Goal: Information Seeking & Learning: Learn about a topic

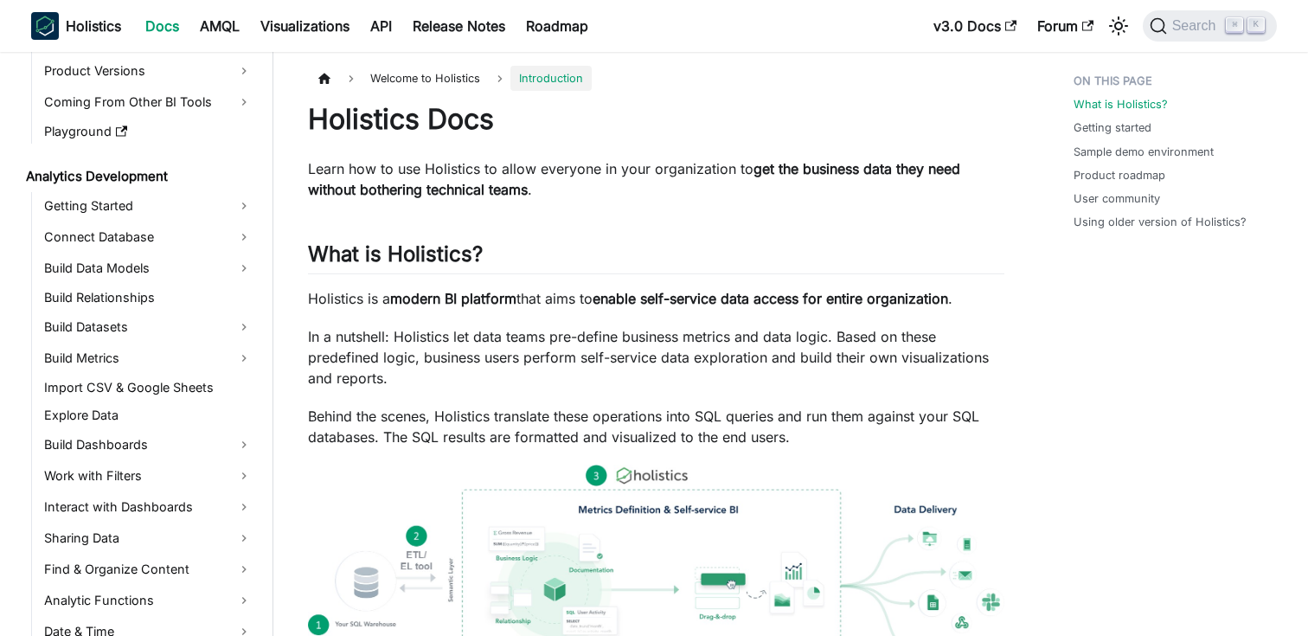
scroll to position [163, 0]
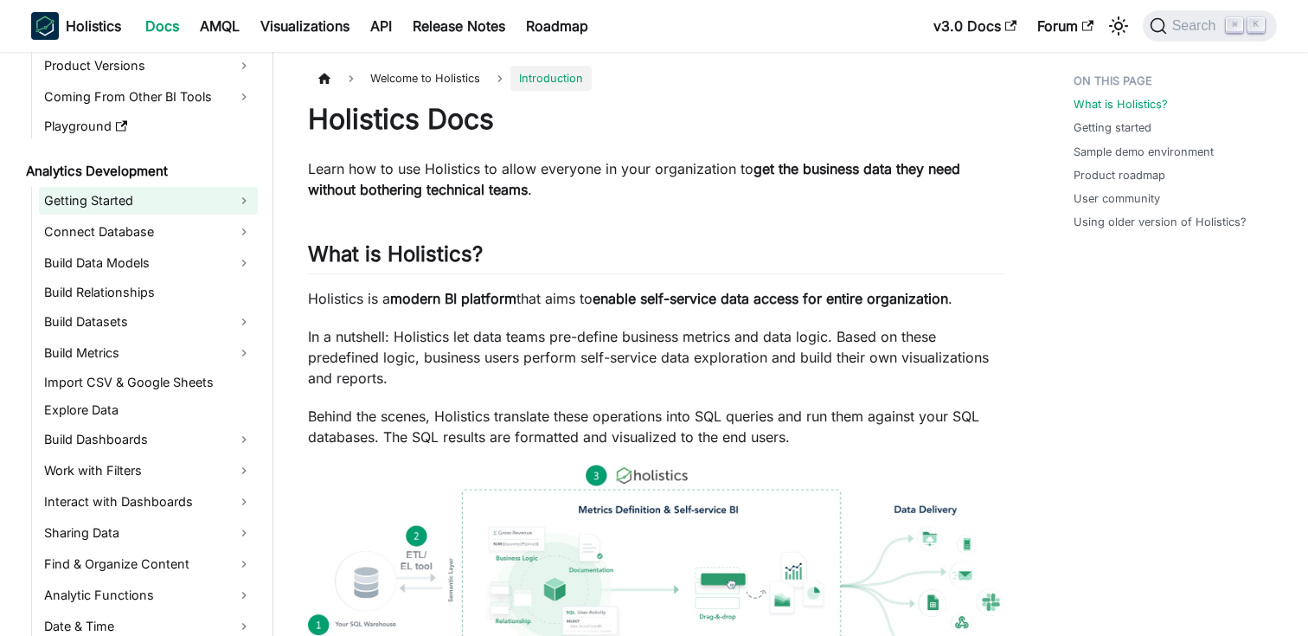
click at [240, 200] on link "Getting Started" at bounding box center [148, 201] width 219 height 28
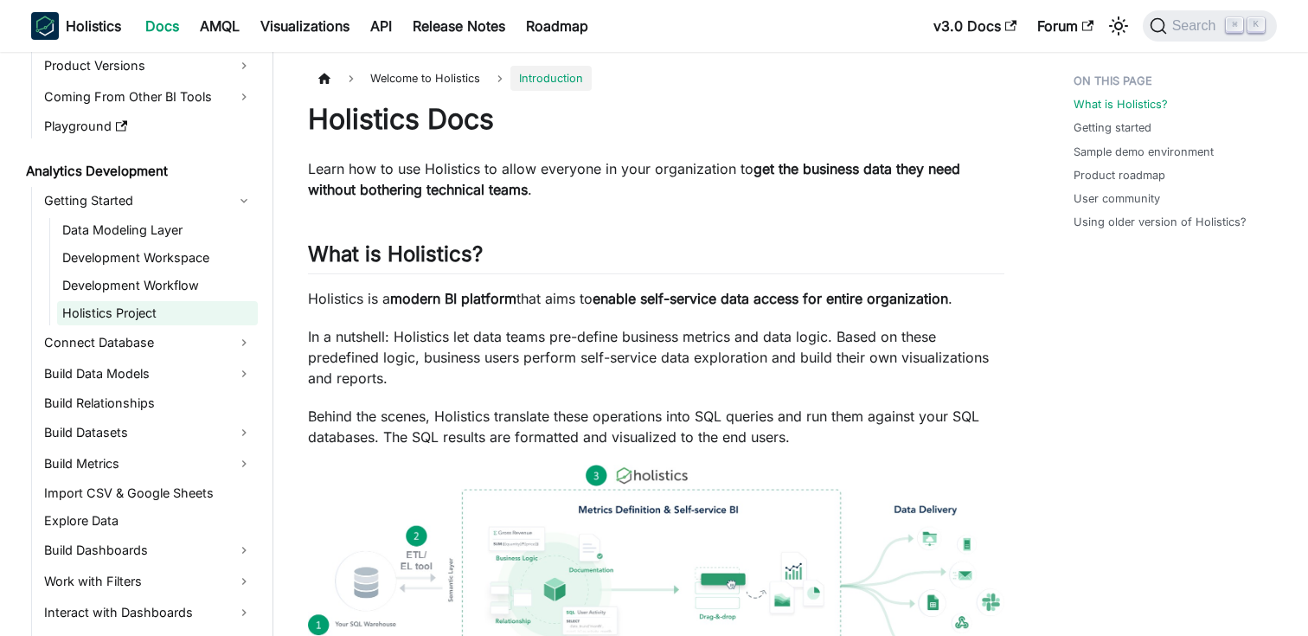
click at [126, 311] on link "Holistics Project" at bounding box center [157, 313] width 201 height 24
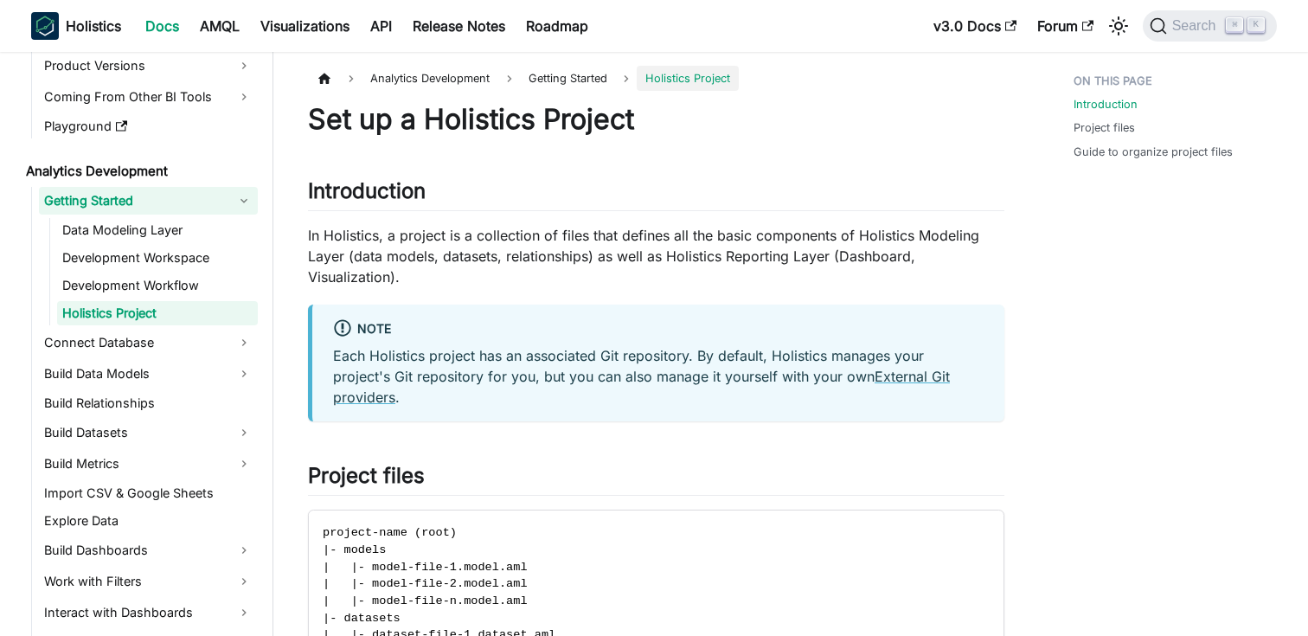
click at [252, 208] on link "Getting Started" at bounding box center [148, 201] width 219 height 28
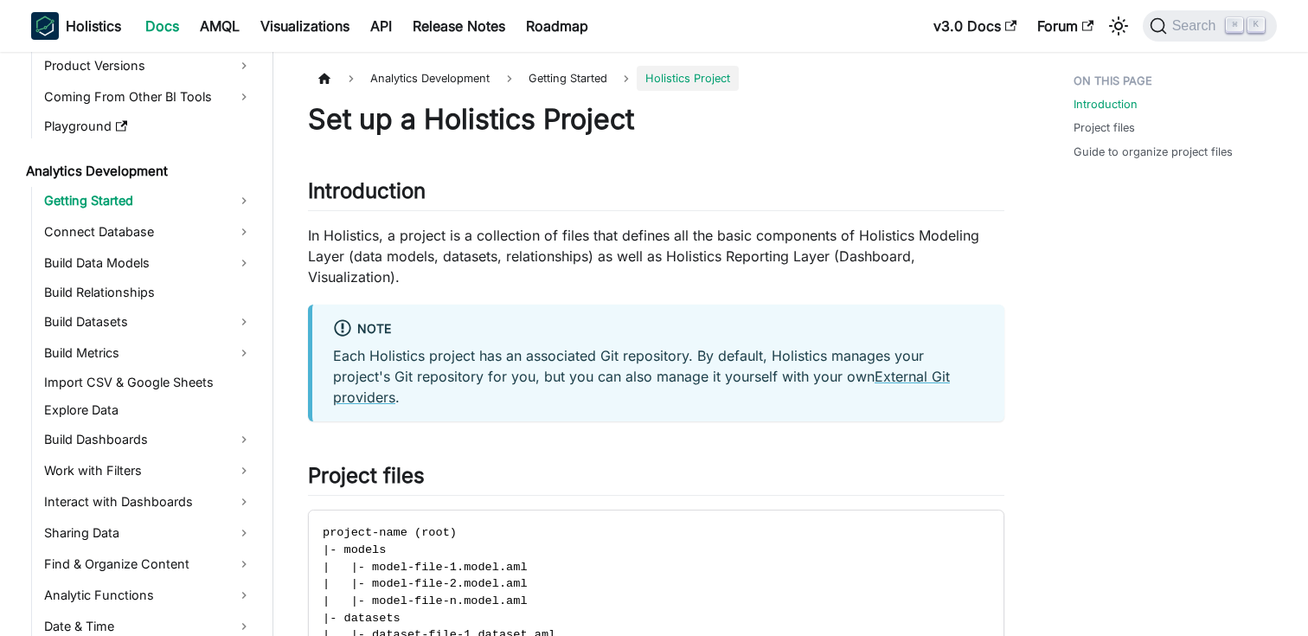
click at [317, 7] on div "Holistics Docs AMQL Visualizations API Release Notes Roadmap" at bounding box center [477, 26] width 892 height 38
click at [311, 22] on link "Visualizations" at bounding box center [305, 26] width 110 height 28
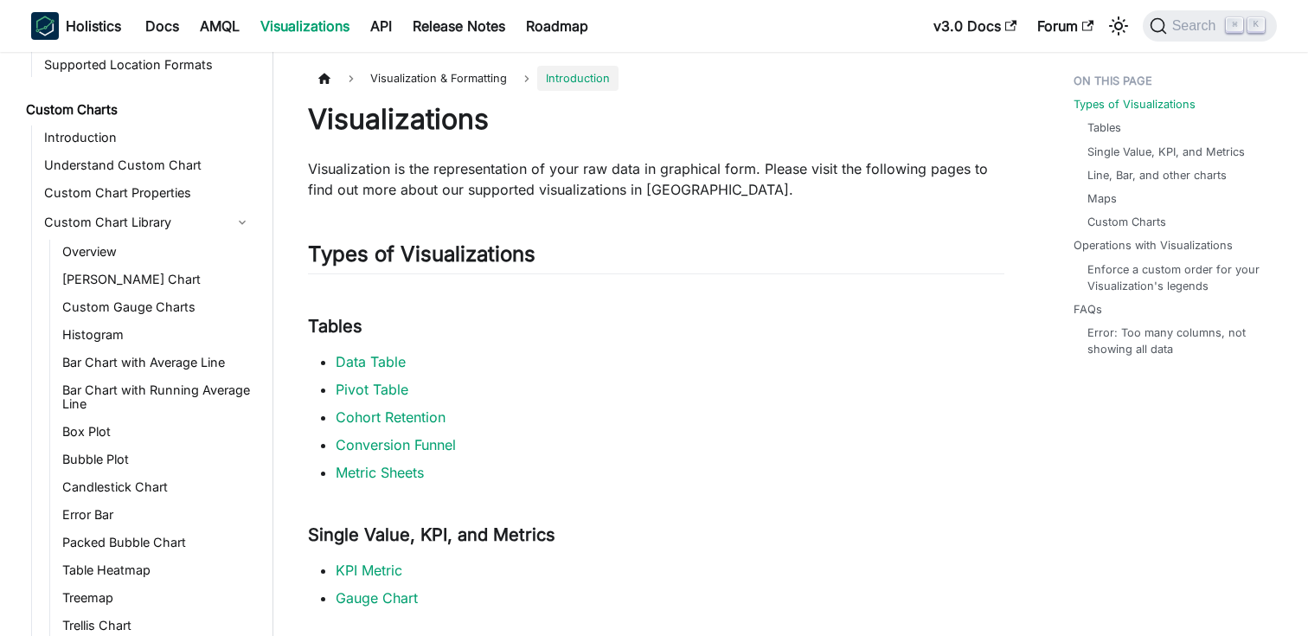
scroll to position [929, 0]
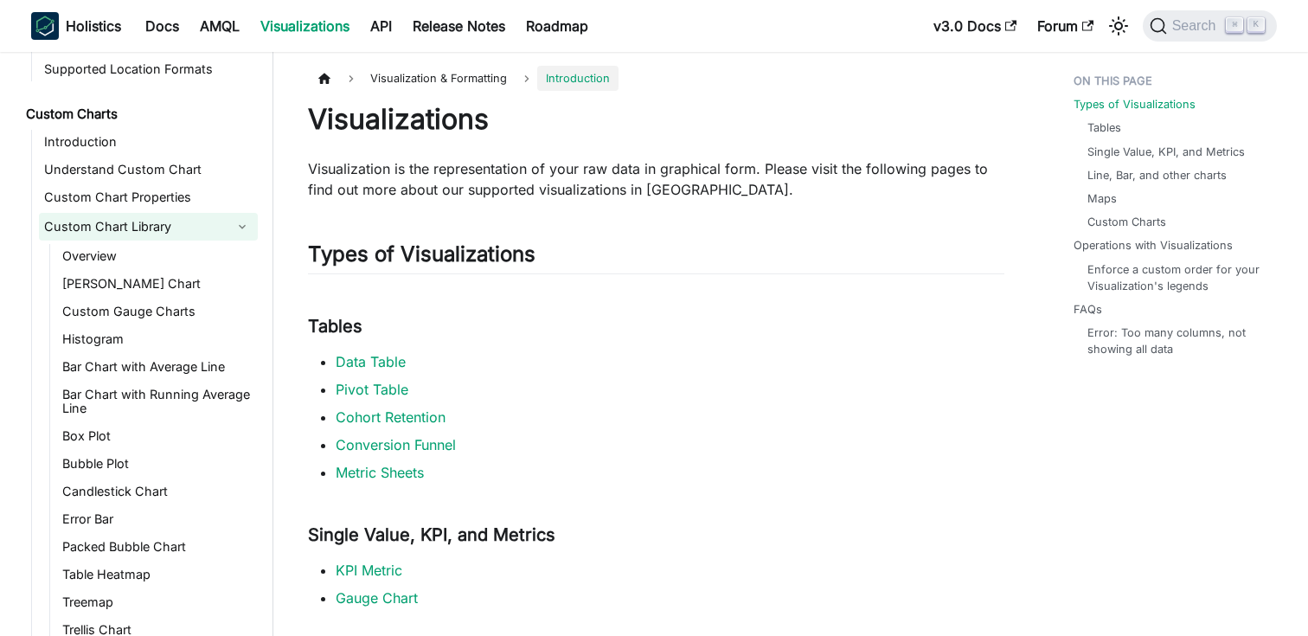
click at [163, 213] on link "Custom Chart Library" at bounding box center [133, 227] width 188 height 28
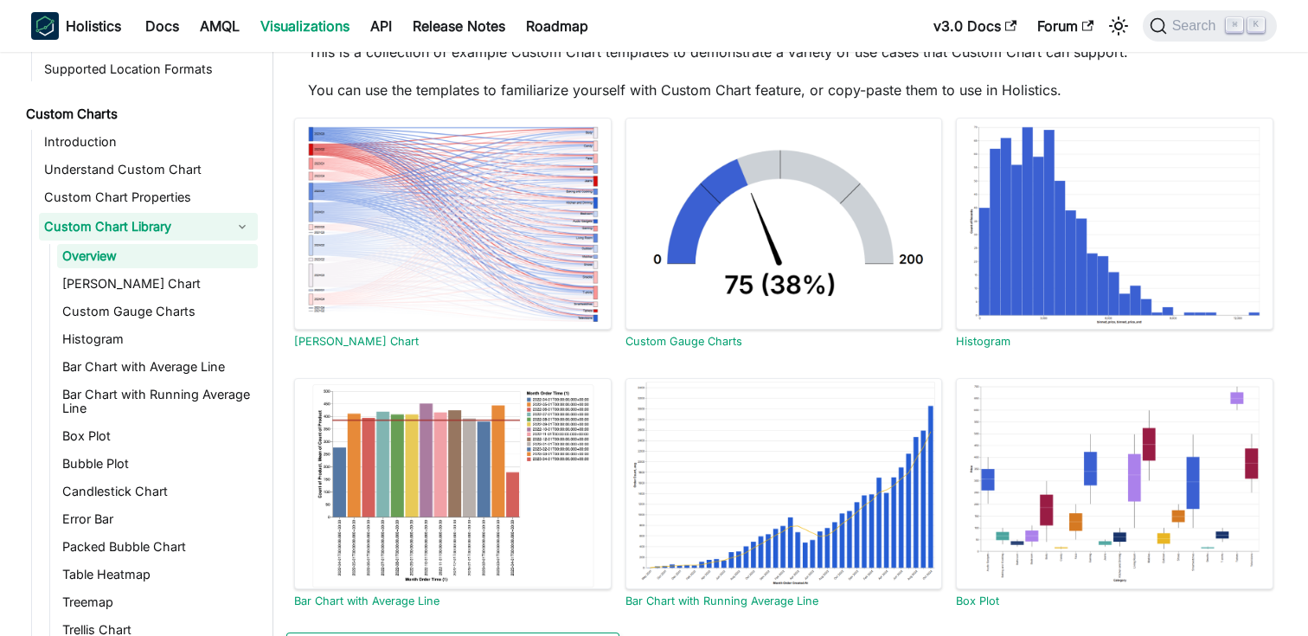
scroll to position [95, 0]
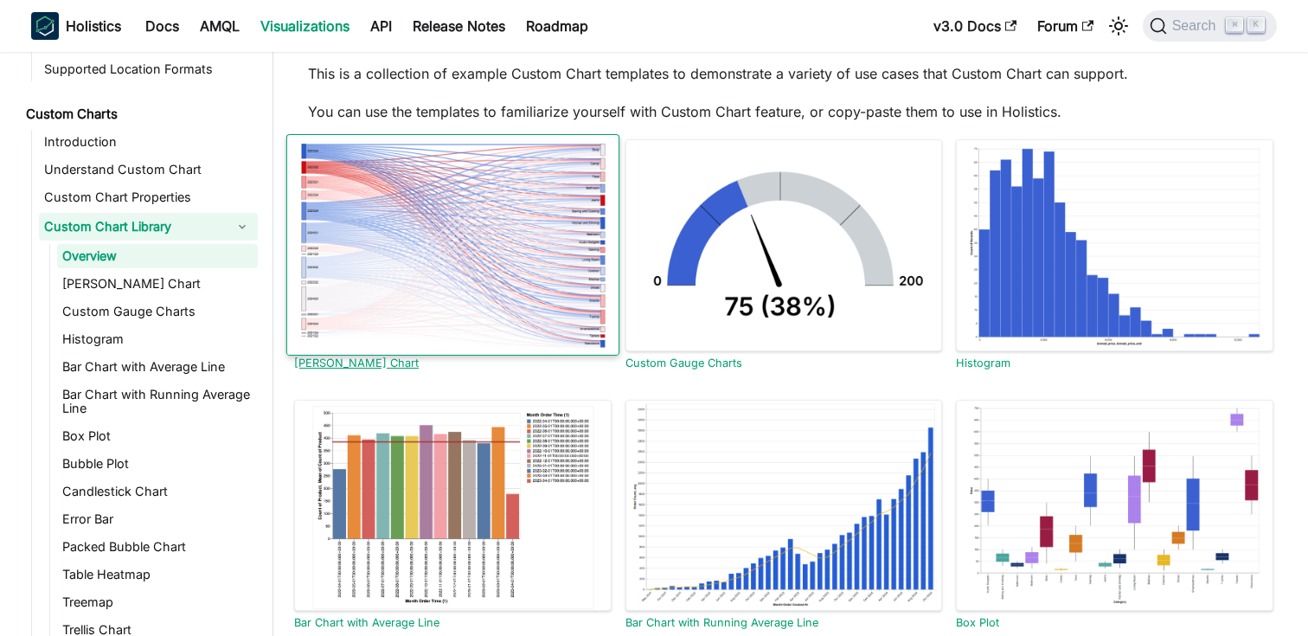
click at [490, 230] on div at bounding box center [452, 245] width 333 height 222
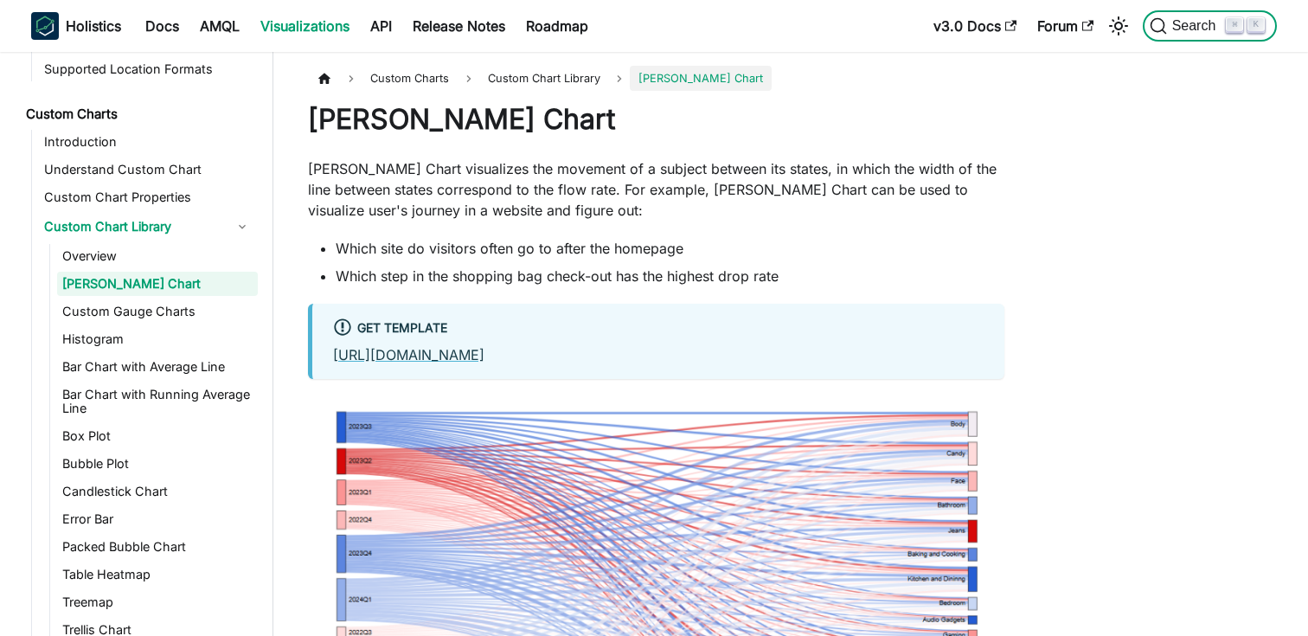
click at [1184, 20] on span "Search" at bounding box center [1197, 26] width 60 height 16
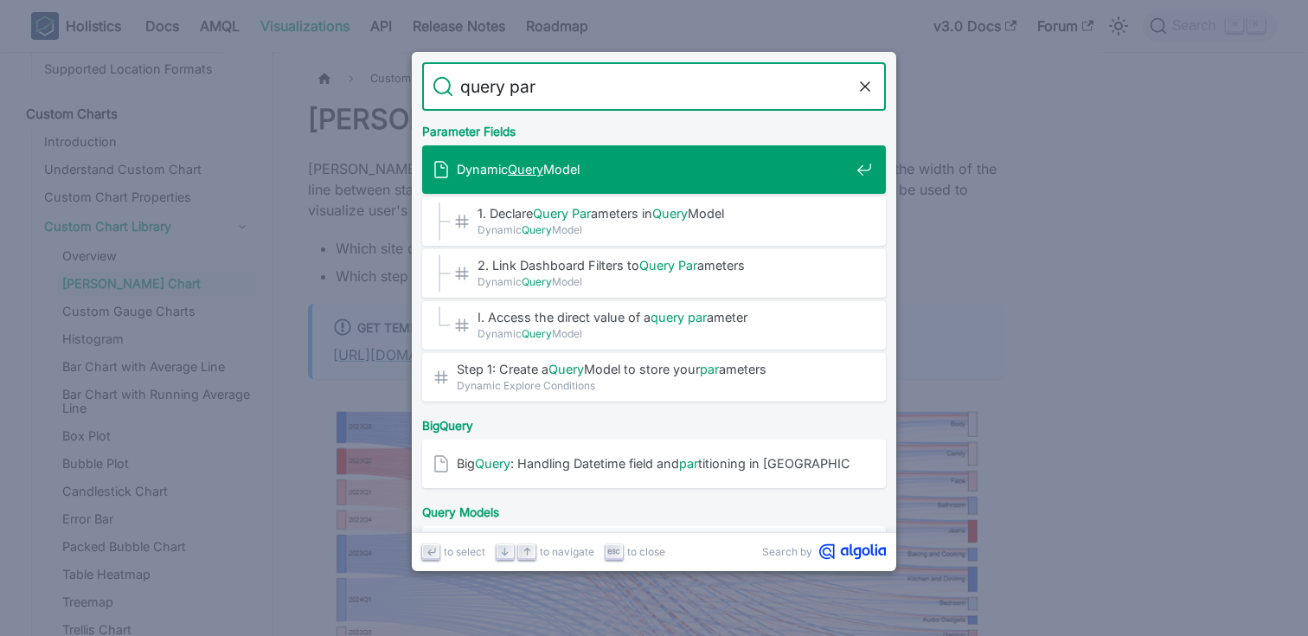
type input "query para"
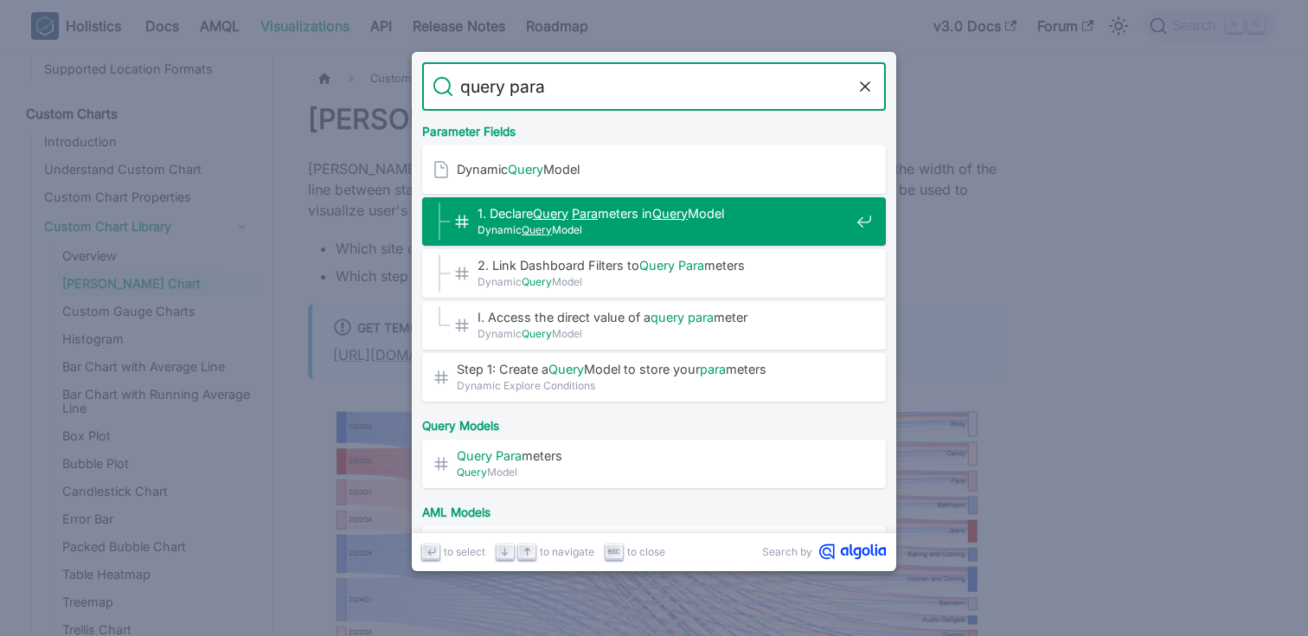
click at [584, 212] on mark "Para" at bounding box center [585, 213] width 26 height 15
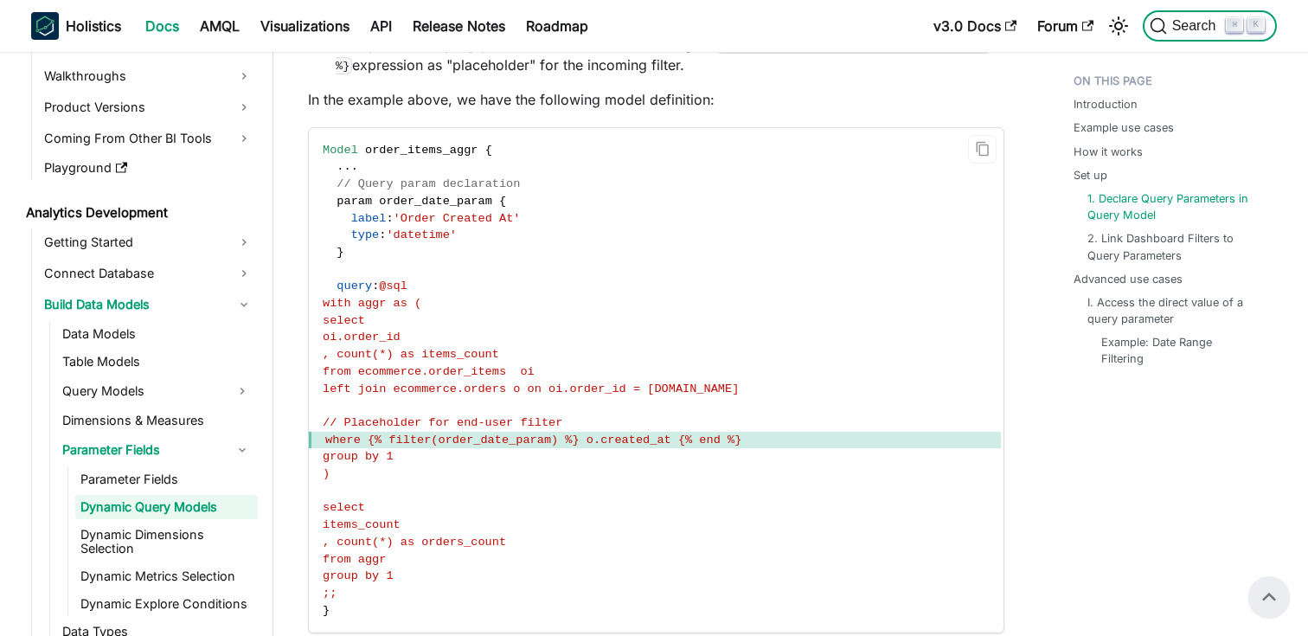
scroll to position [2903, 0]
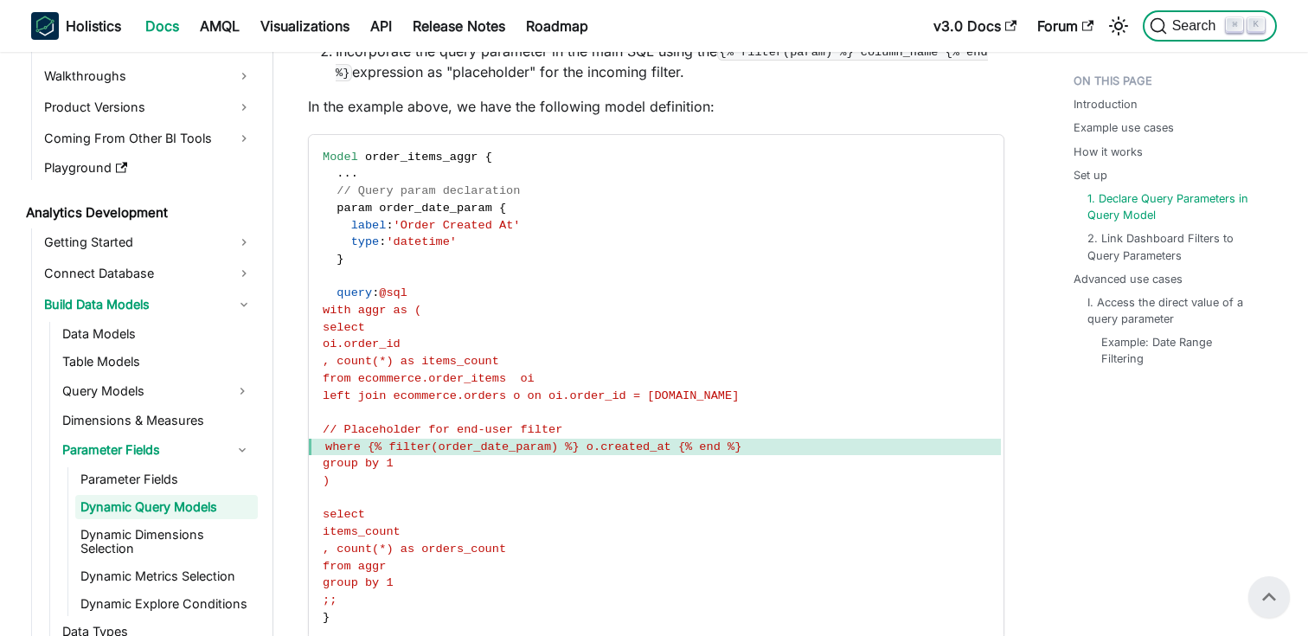
click at [1164, 32] on icon "Search (Command+K)" at bounding box center [1157, 26] width 15 height 15
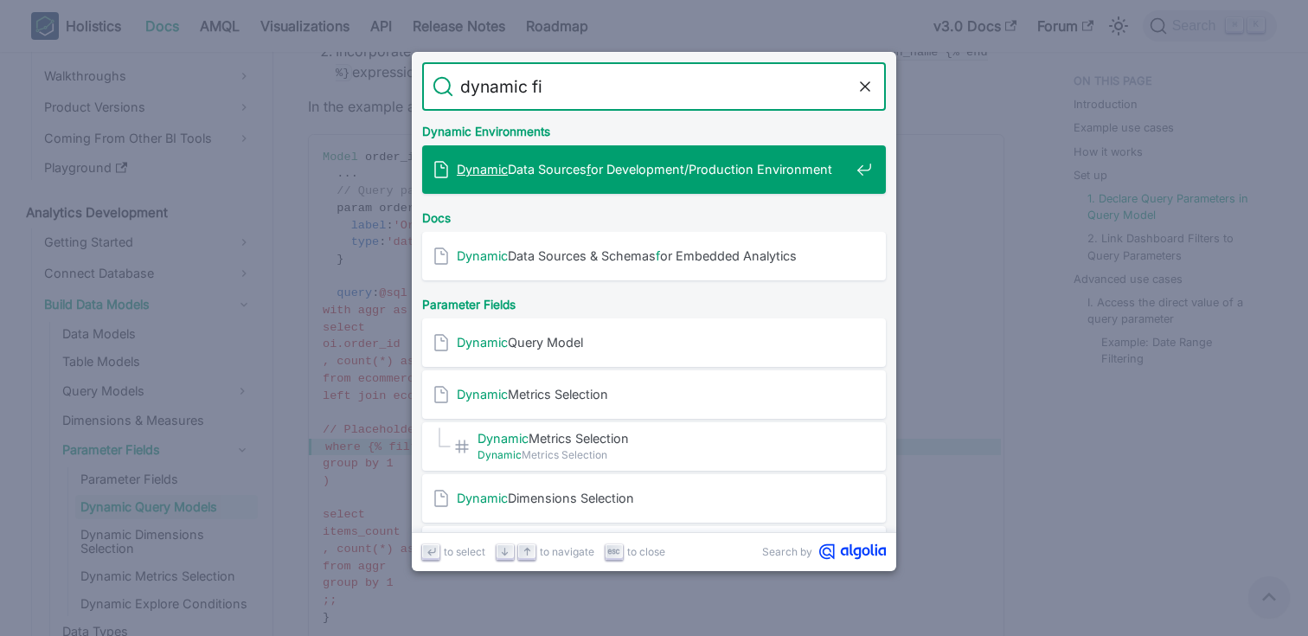
type input "dynamic fie"
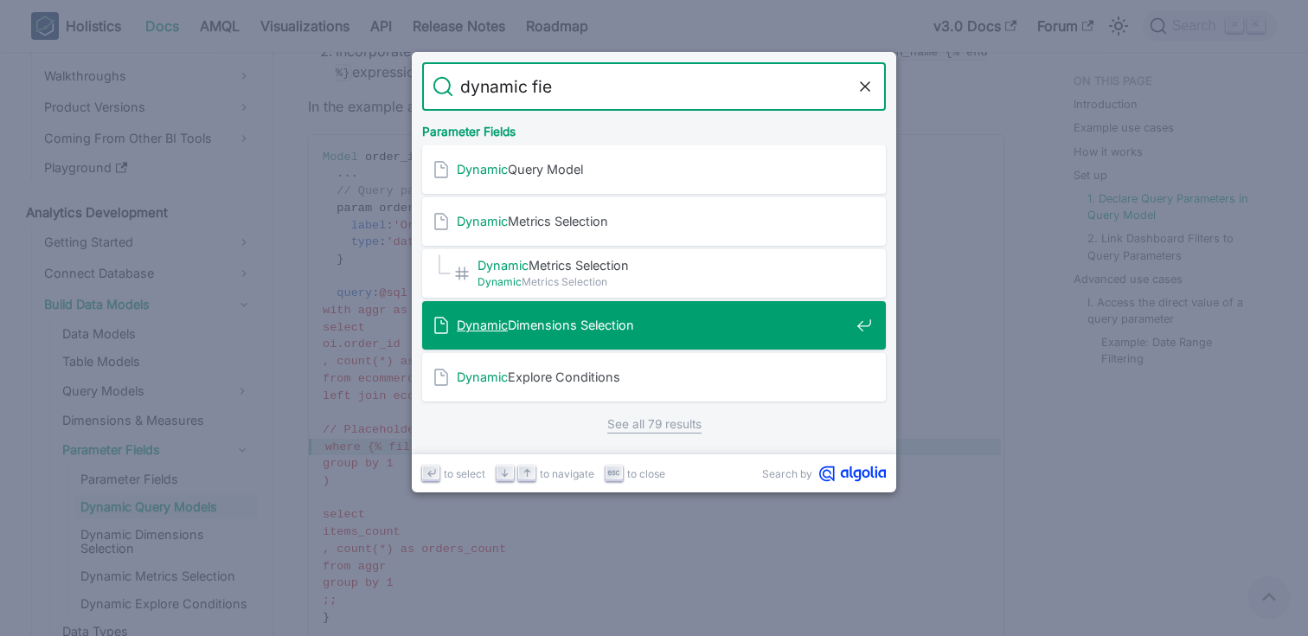
click at [540, 315] on div "Dynamic Dimensions Selection" at bounding box center [658, 325] width 453 height 48
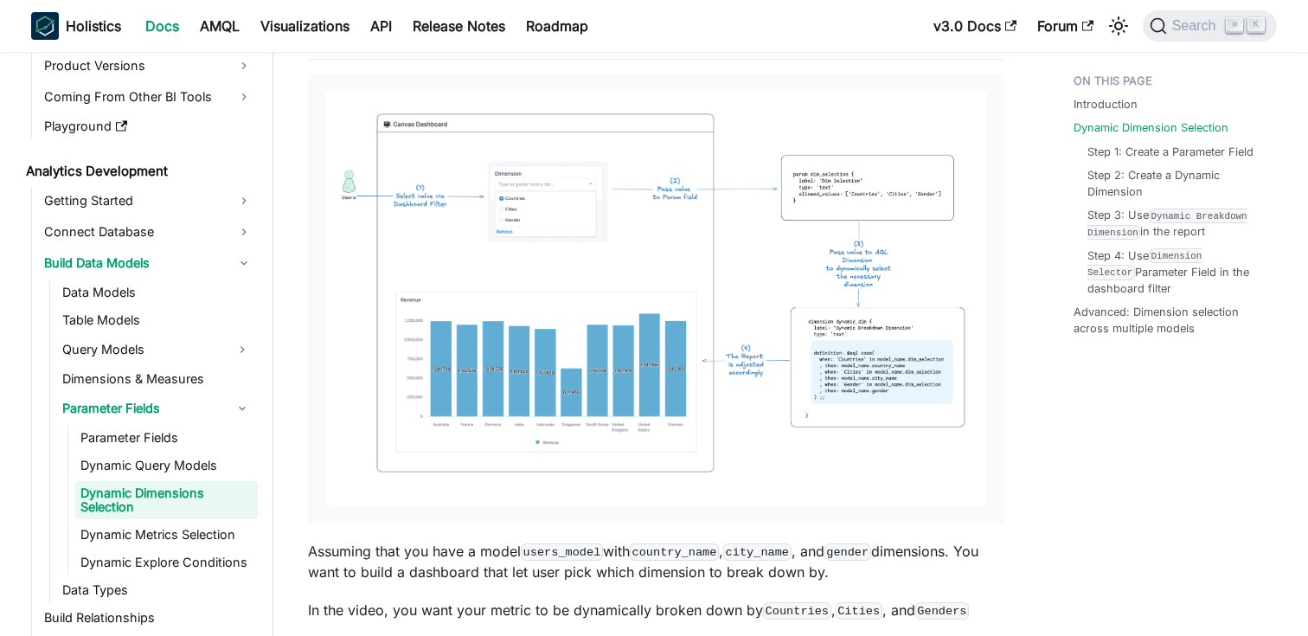
scroll to position [909, 0]
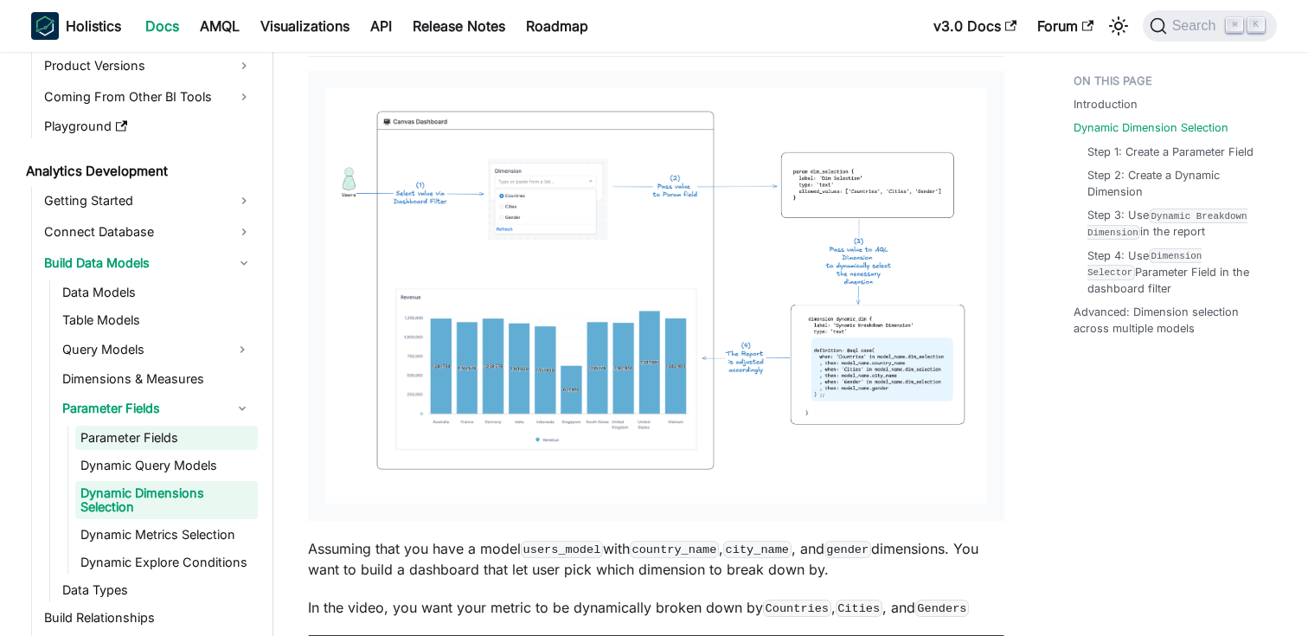
click at [143, 438] on link "Parameter Fields" at bounding box center [166, 438] width 183 height 24
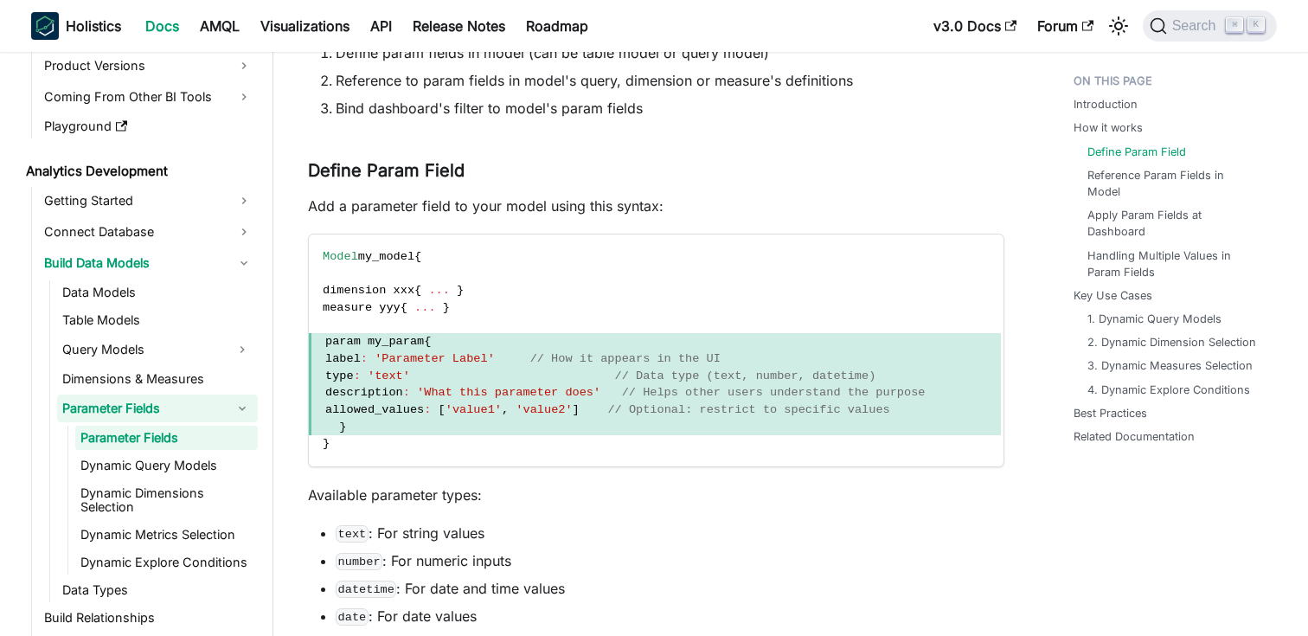
scroll to position [560, 0]
